Goal: Task Accomplishment & Management: Use online tool/utility

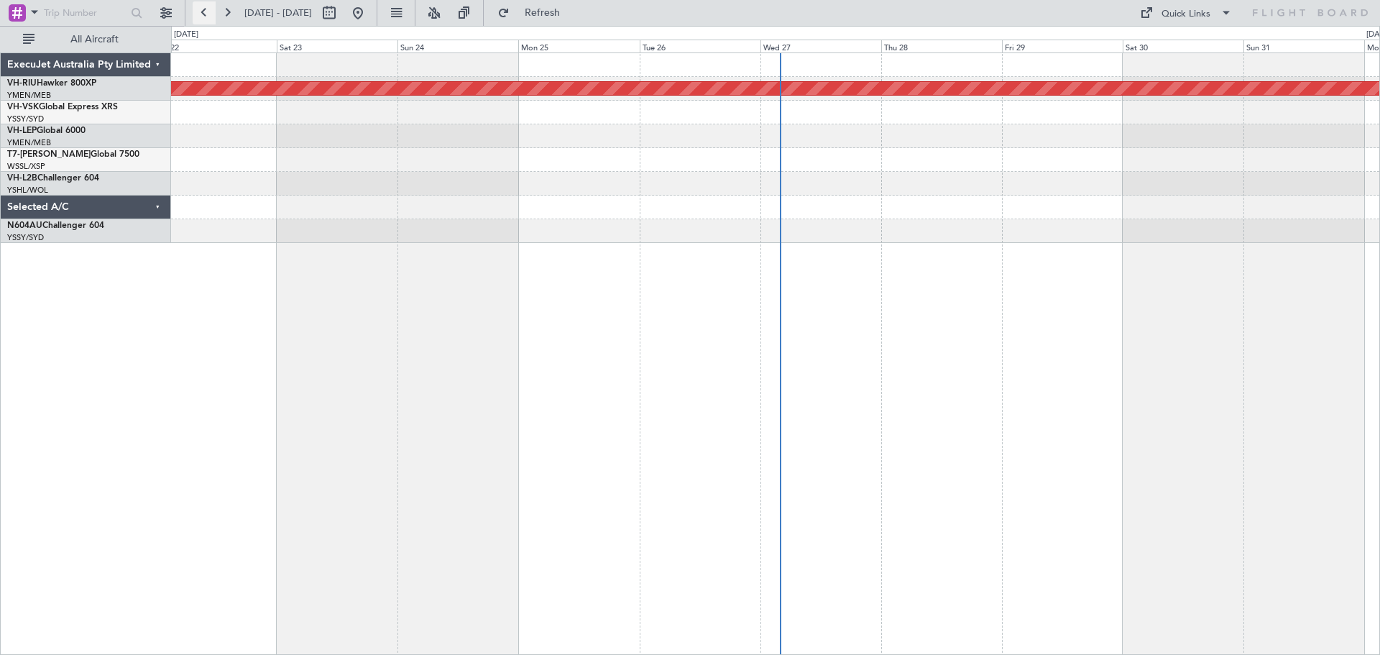
click at [213, 17] on button at bounding box center [204, 12] width 23 height 23
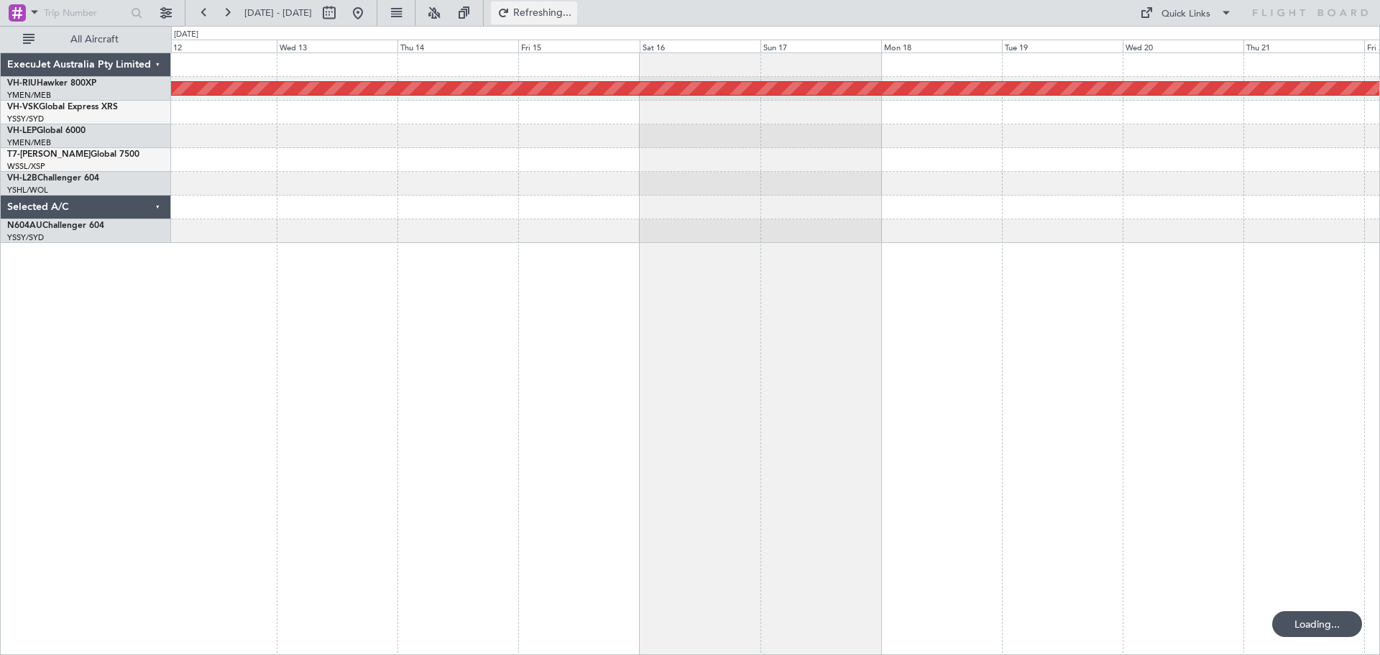
click at [569, 12] on span "Refreshing..." at bounding box center [543, 13] width 60 height 10
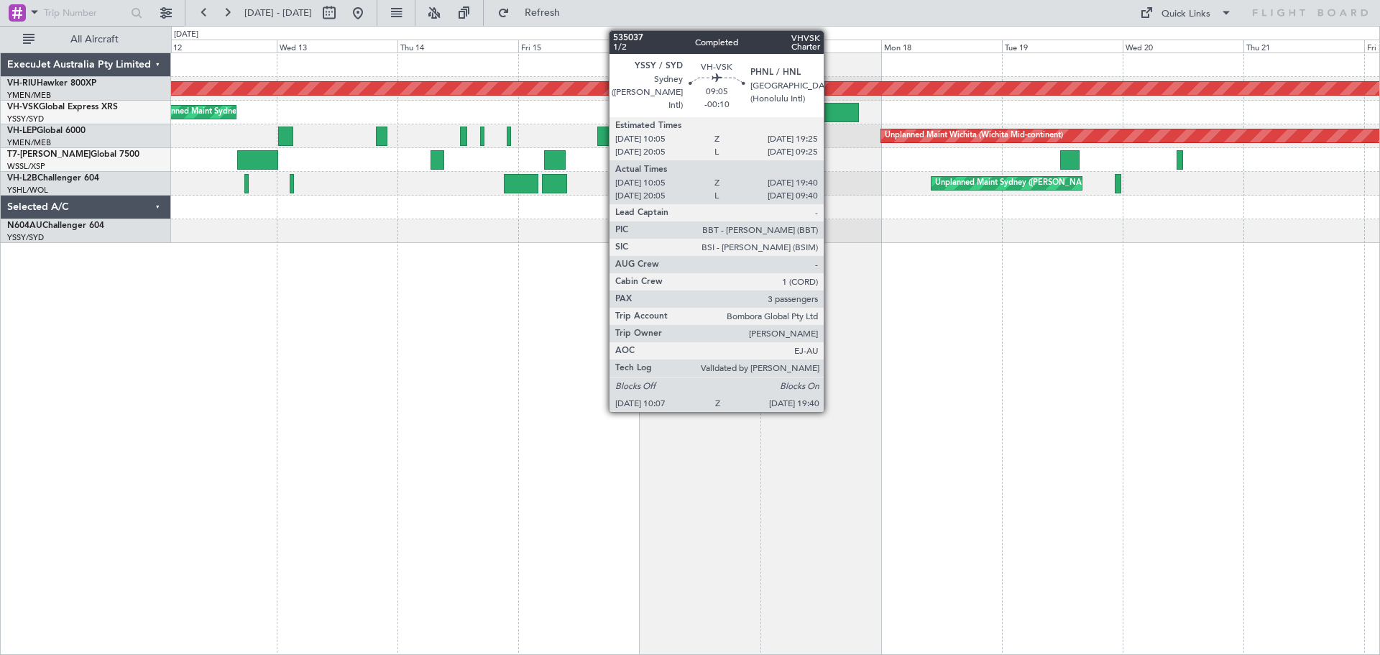
click at [830, 110] on div at bounding box center [835, 112] width 48 height 19
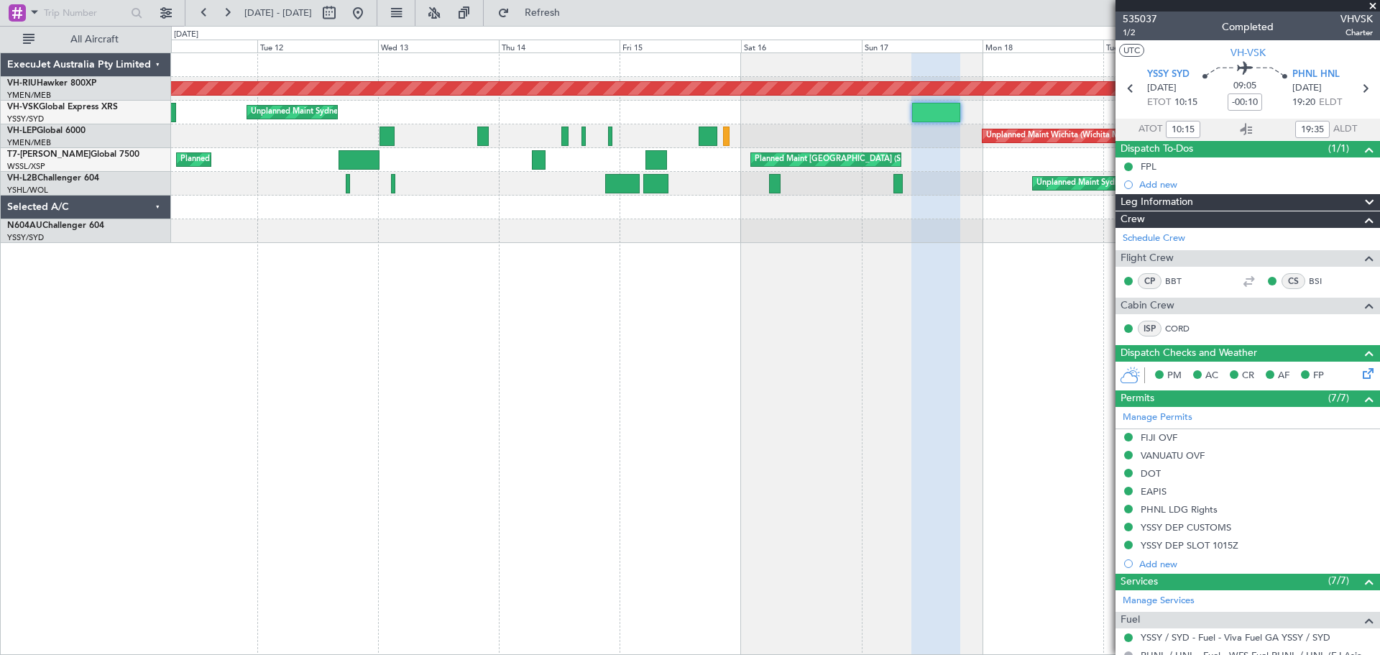
click at [405, 283] on div "Planned Maint [GEOGRAPHIC_DATA] ([GEOGRAPHIC_DATA]) Unplanned Maint Sydney ([PE…" at bounding box center [775, 353] width 1209 height 602
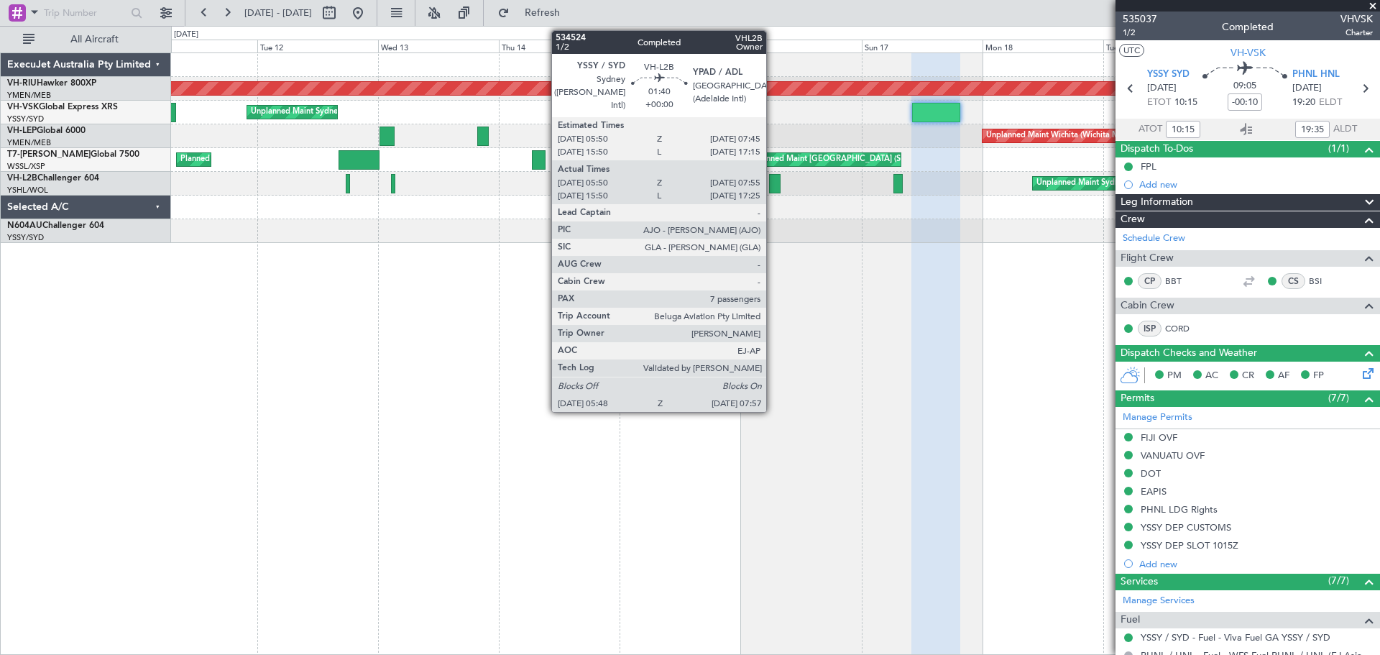
click at [773, 181] on div at bounding box center [775, 183] width 12 height 19
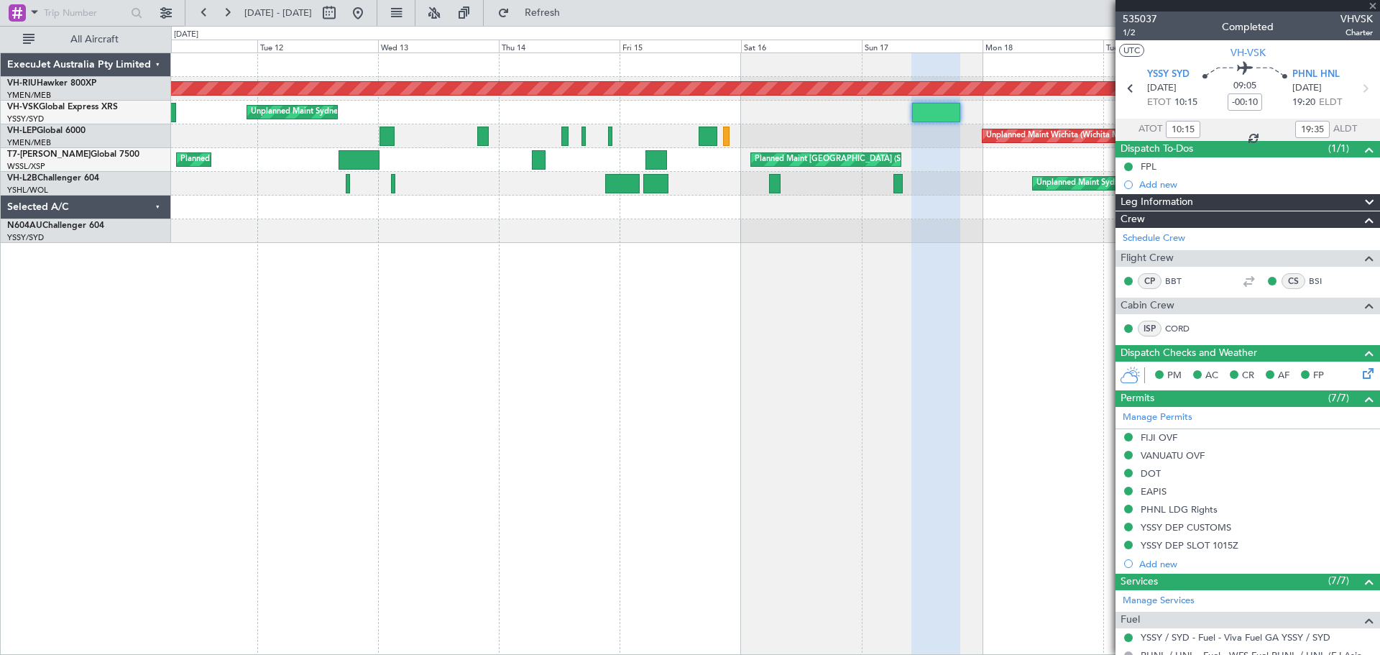
type input "06:00"
type input "07:50"
type input "7"
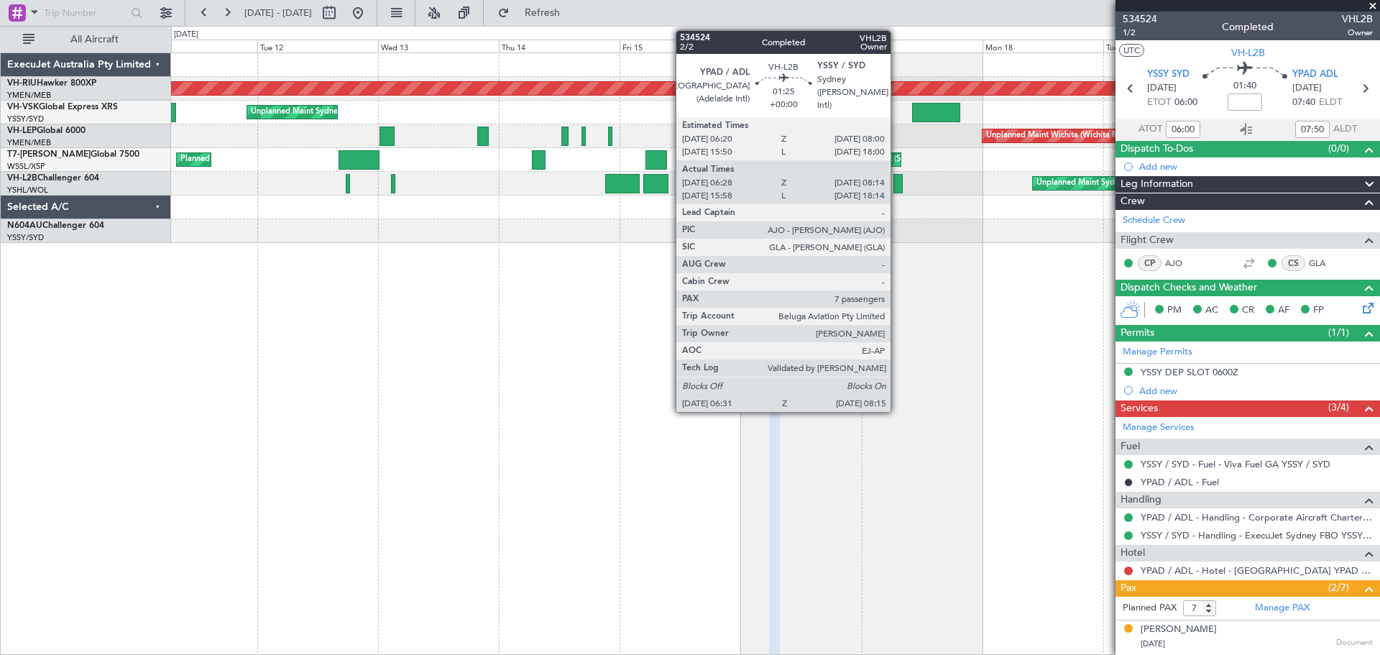
click at [897, 183] on div at bounding box center [898, 183] width 9 height 19
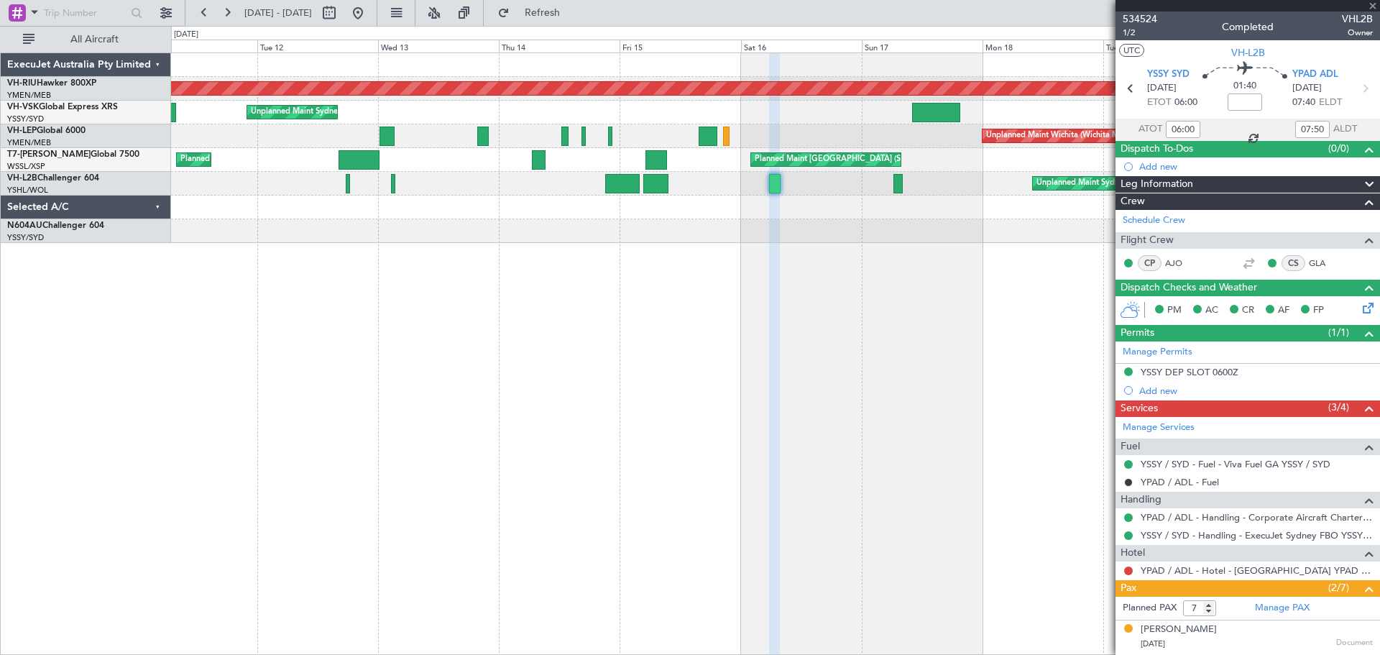
type input "06:38"
type input "08:09"
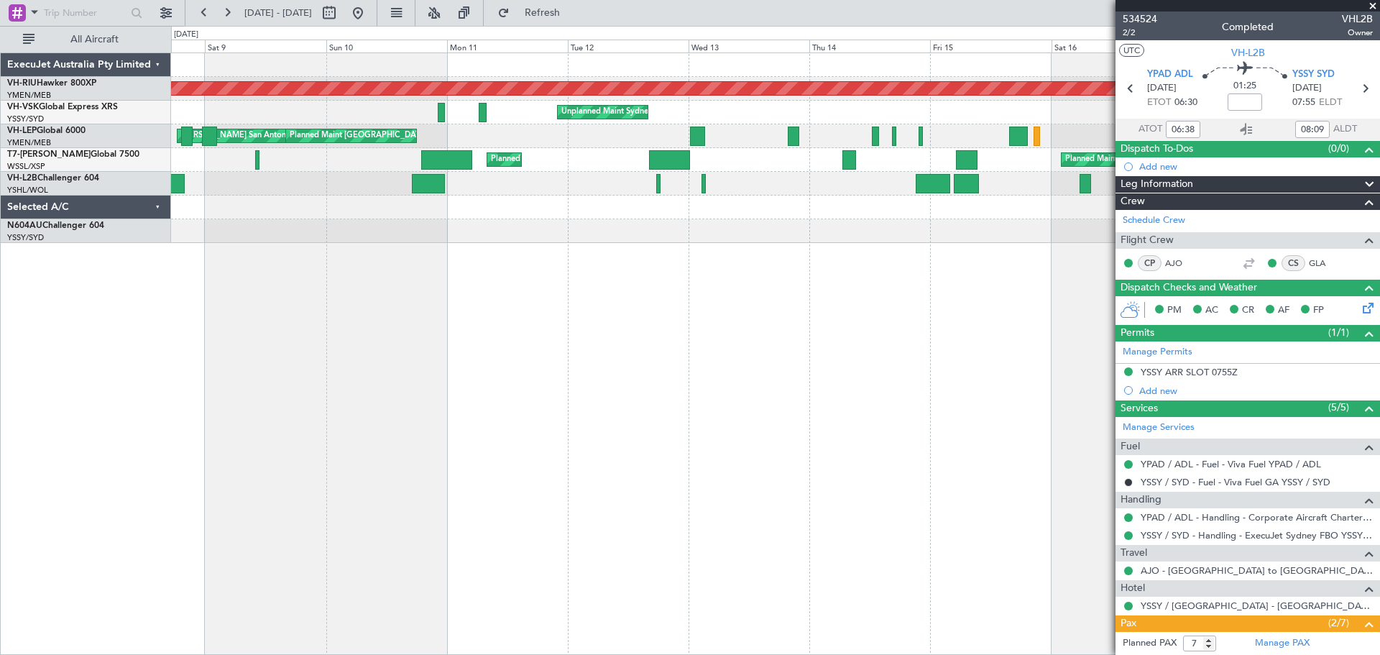
click at [871, 173] on div "Planned Maint [GEOGRAPHIC_DATA] ([GEOGRAPHIC_DATA]) Unplanned Maint Sydney ([PE…" at bounding box center [775, 148] width 1209 height 190
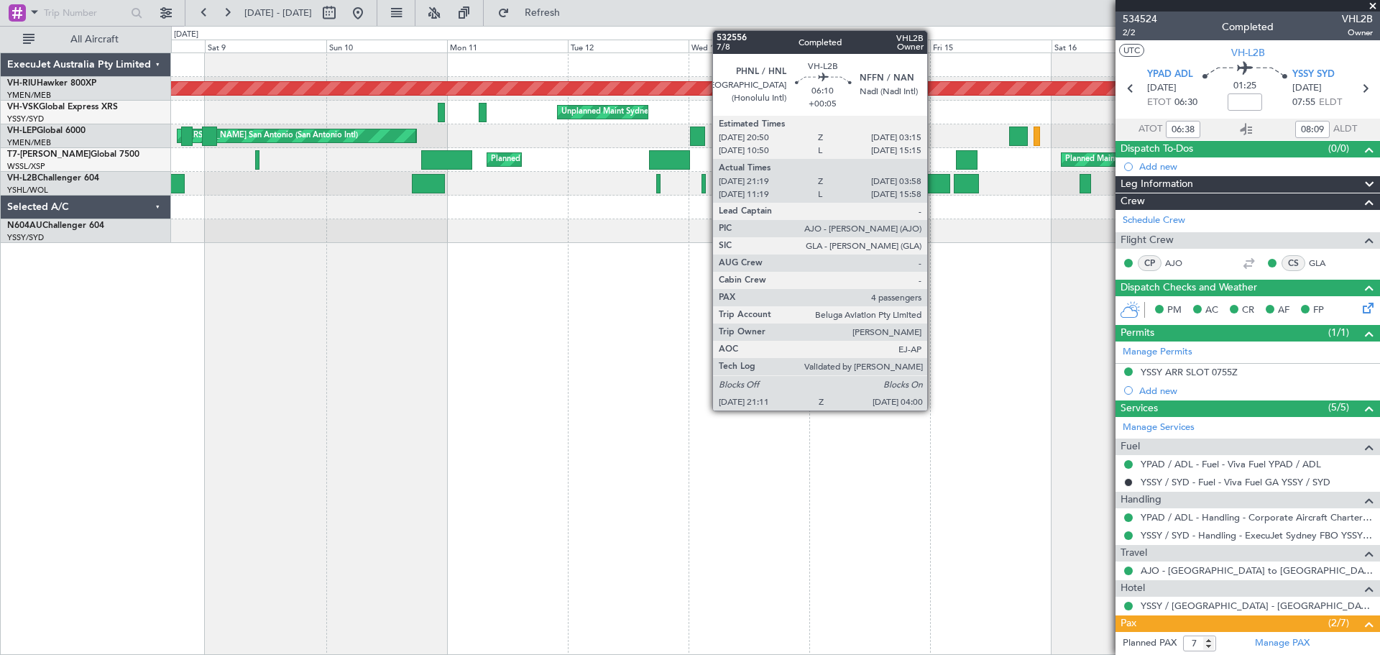
click at [934, 182] on div at bounding box center [933, 183] width 35 height 19
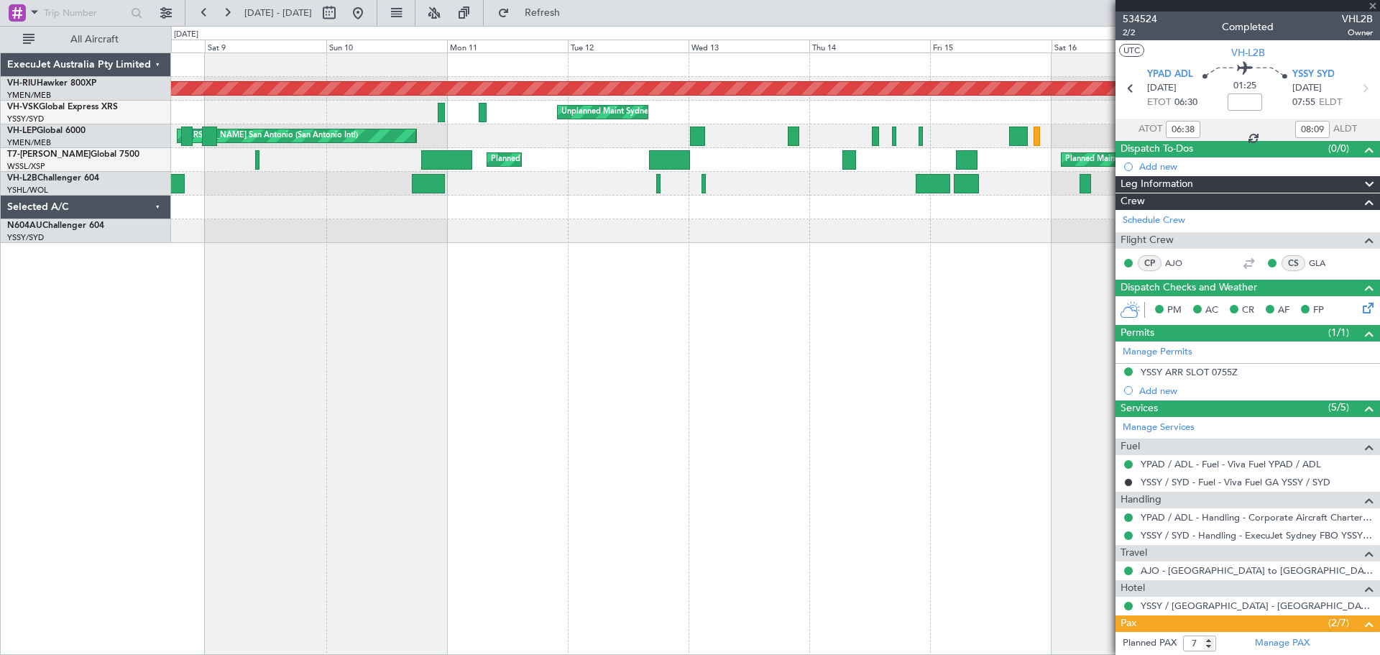
type input "+00:05"
type input "21:29"
type input "03:53"
type input "4"
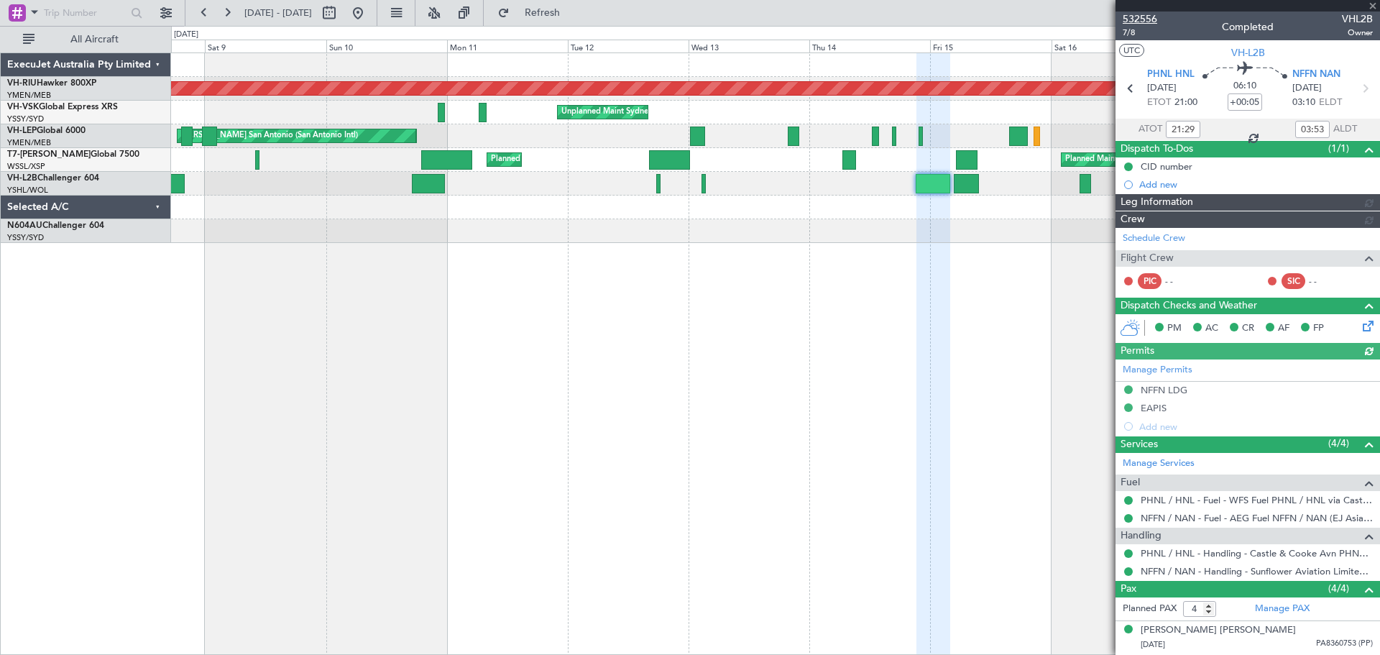
type input "[PERSON_NAME] (EYU)"
type input "A0016"
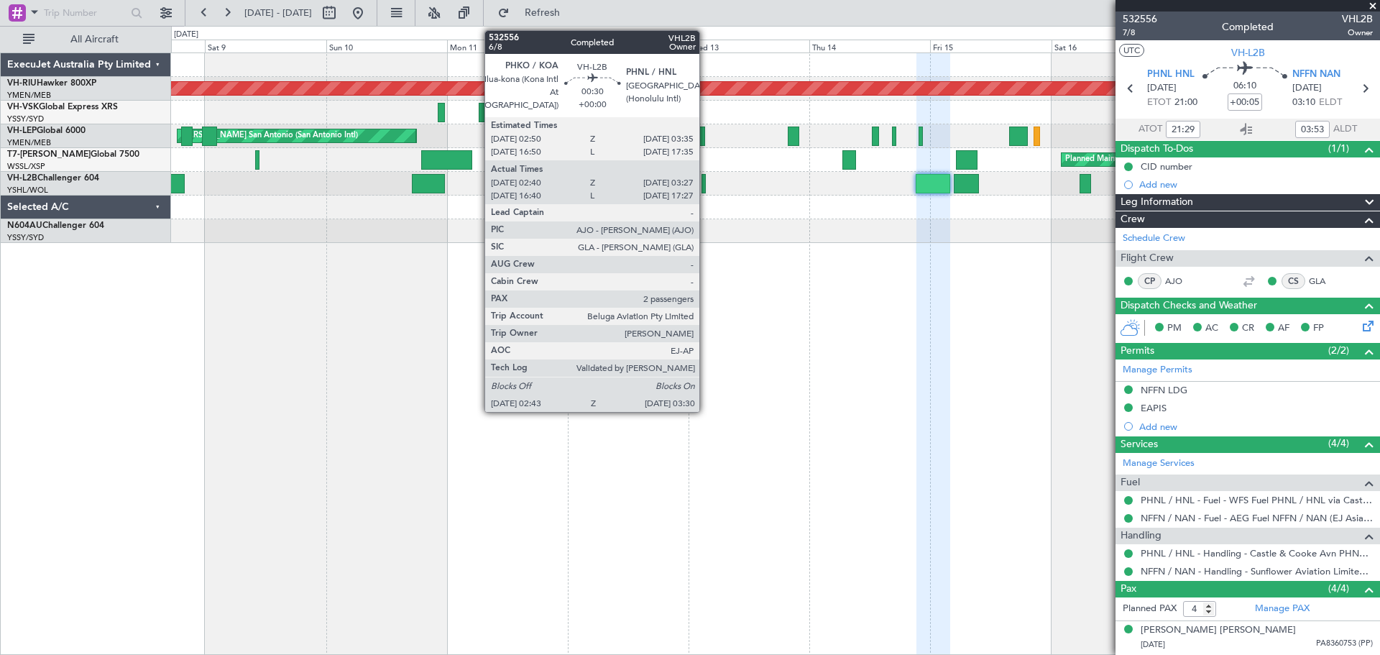
click at [706, 186] on div at bounding box center [704, 183] width 4 height 19
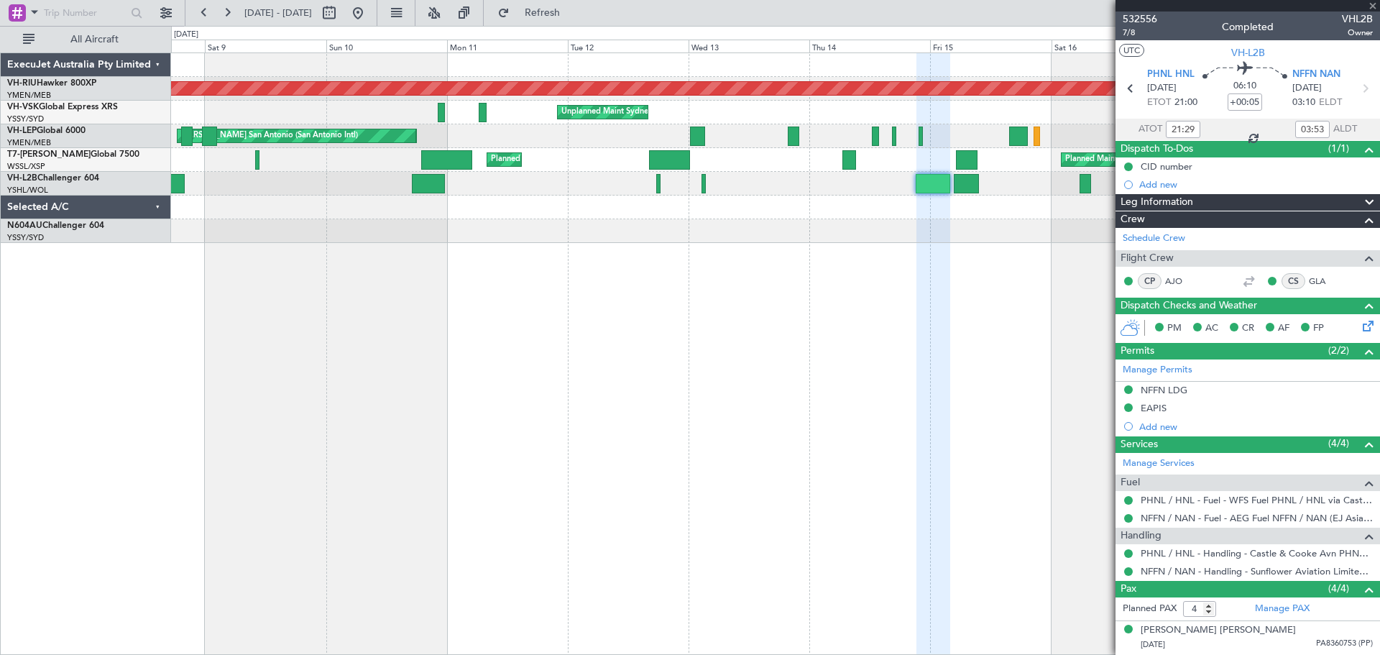
type input "02:50"
type input "03:22"
type input "2"
